Goal: Obtain resource: Download file/media

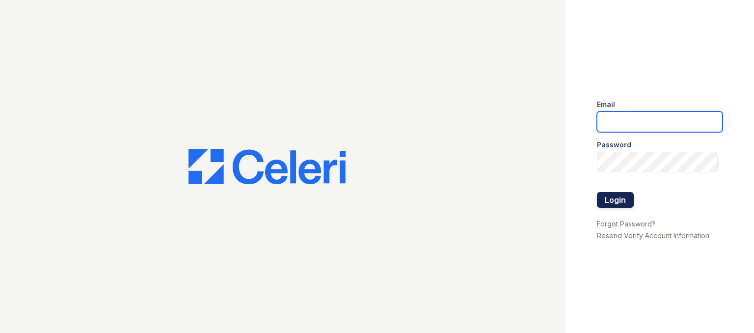
type input "olis-cypcarz@moiniangroup.com"
click at [620, 197] on button "Login" at bounding box center [615, 200] width 37 height 16
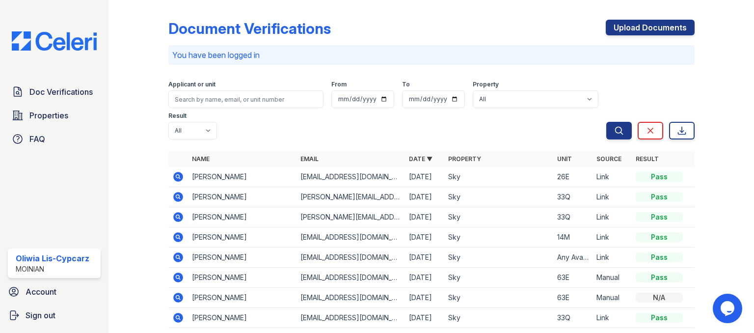
drag, startPoint x: 176, startPoint y: 179, endPoint x: 188, endPoint y: 197, distance: 22.3
click at [176, 179] on icon at bounding box center [178, 177] width 10 height 10
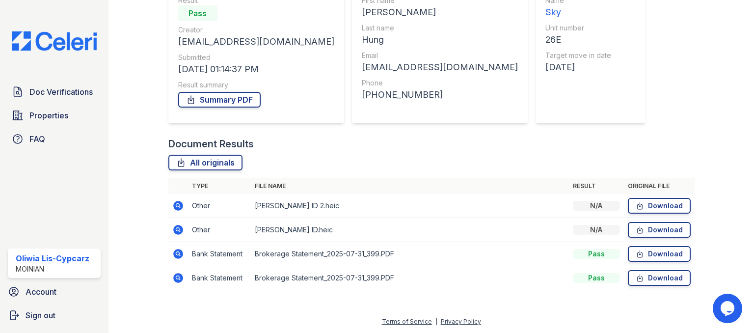
click at [174, 254] on icon at bounding box center [178, 254] width 10 height 10
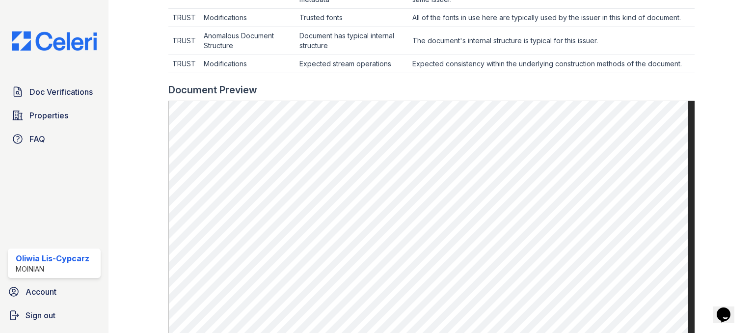
scroll to position [393, 0]
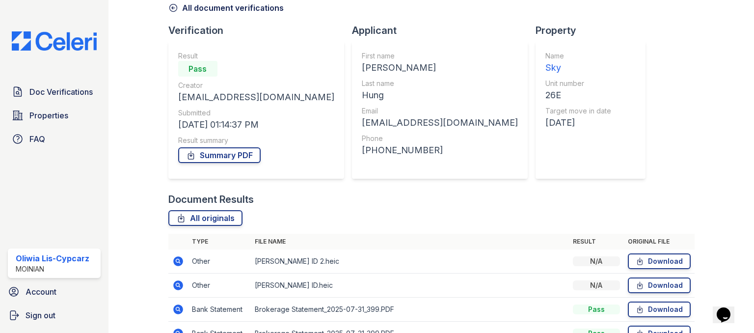
scroll to position [105, 0]
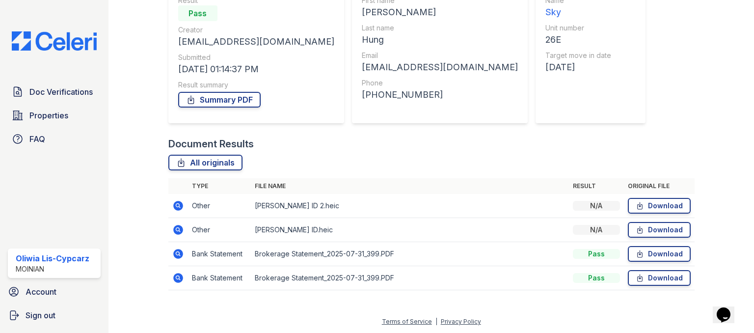
click at [177, 278] on icon at bounding box center [178, 278] width 12 height 12
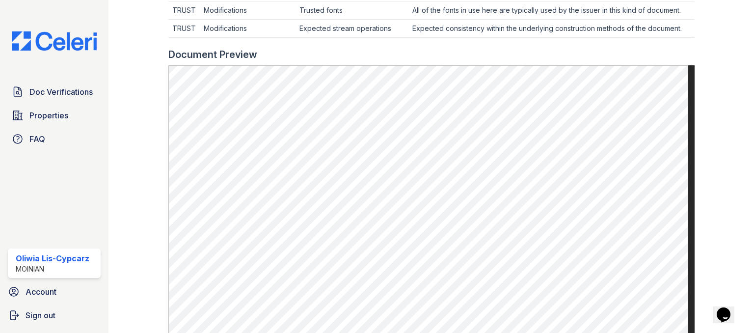
scroll to position [491, 0]
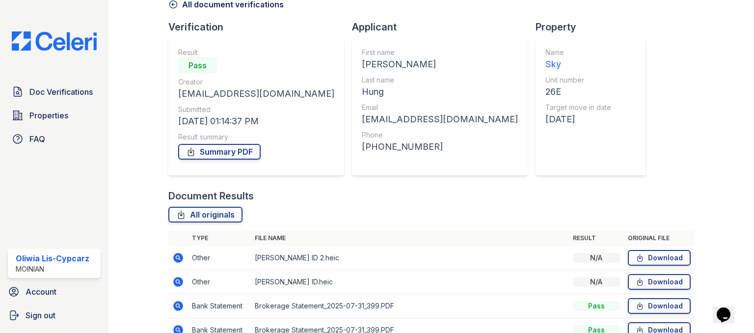
scroll to position [105, 0]
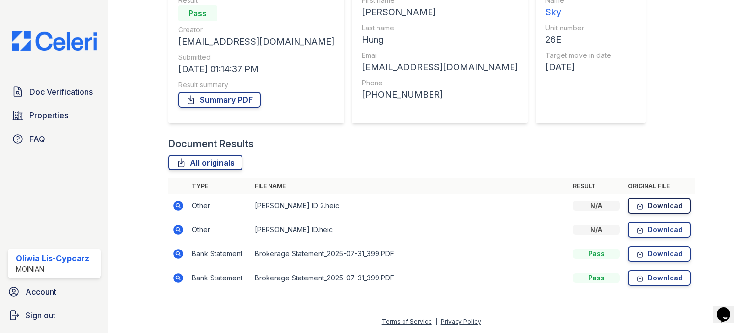
click at [648, 209] on link "Download" at bounding box center [659, 206] width 63 height 16
click at [650, 230] on link "Download" at bounding box center [659, 230] width 63 height 16
click at [641, 256] on link "Download" at bounding box center [659, 254] width 63 height 16
click at [644, 277] on link "Download" at bounding box center [659, 278] width 63 height 16
click at [174, 230] on icon at bounding box center [178, 230] width 10 height 10
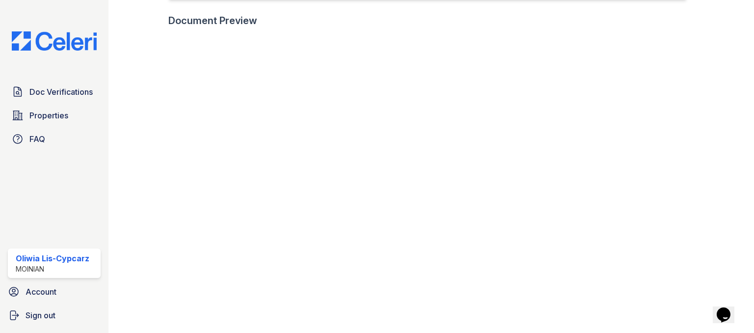
scroll to position [245, 0]
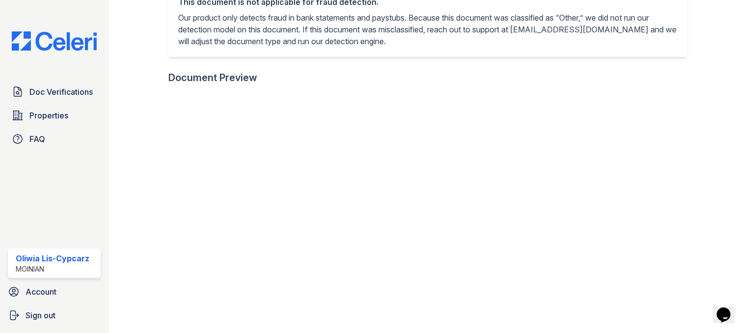
click at [60, 38] on img at bounding box center [54, 40] width 101 height 19
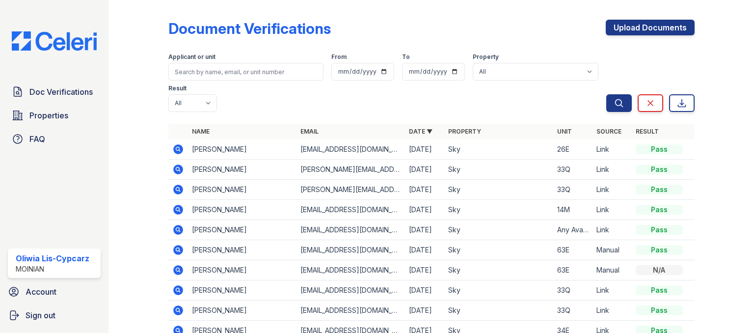
click at [179, 207] on icon at bounding box center [178, 210] width 10 height 10
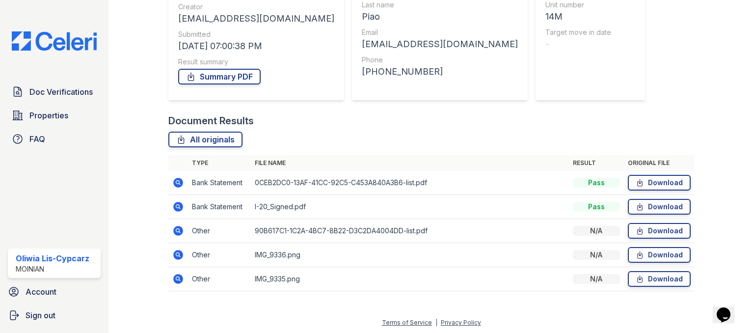
scroll to position [129, 0]
click at [663, 179] on link "Download" at bounding box center [659, 182] width 63 height 16
click at [653, 201] on link "Download" at bounding box center [659, 206] width 63 height 16
click at [653, 226] on link "Download" at bounding box center [659, 230] width 63 height 16
click at [649, 249] on link "Download" at bounding box center [659, 254] width 63 height 16
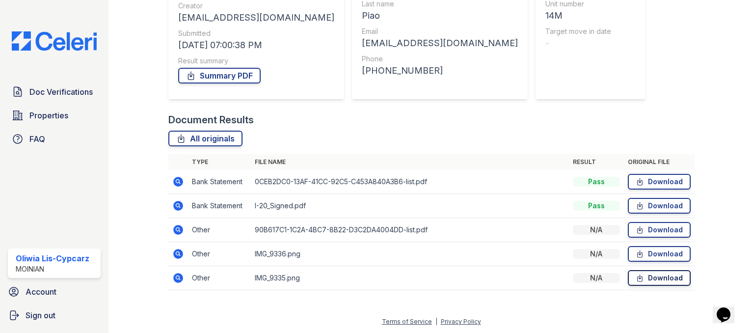
drag, startPoint x: 655, startPoint y: 273, endPoint x: 641, endPoint y: 283, distance: 16.9
click at [655, 273] on link "Download" at bounding box center [659, 278] width 63 height 16
click at [178, 185] on icon at bounding box center [178, 182] width 10 height 10
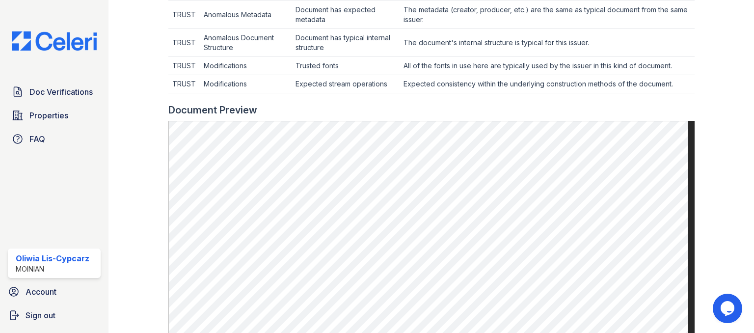
scroll to position [540, 0]
